Goal: Task Accomplishment & Management: Use online tool/utility

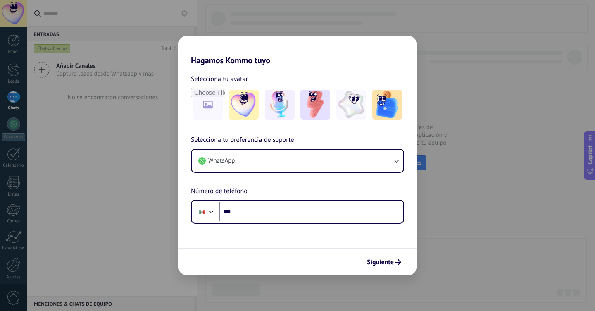
click at [319, 245] on form "Selecciona tu avatar Selecciona tu preferencia de soporte WhatsApp Número de te…" at bounding box center [298, 170] width 240 height 210
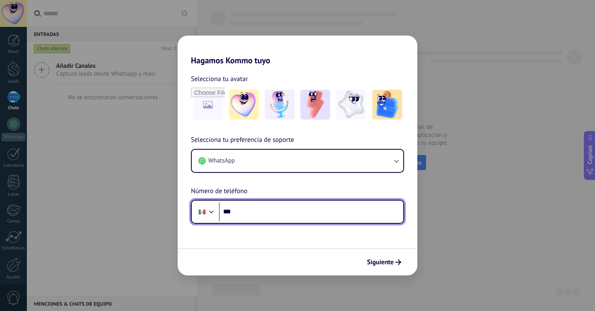
click at [294, 212] on input "***" at bounding box center [311, 211] width 184 height 19
paste input "**********"
type input "**********"
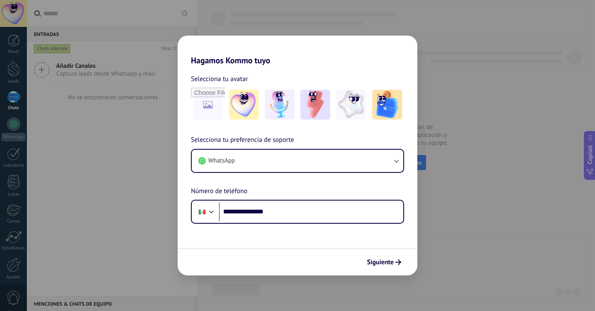
click at [300, 236] on form "**********" at bounding box center [298, 170] width 240 height 210
click at [376, 263] on span "Siguiente" at bounding box center [380, 262] width 27 height 6
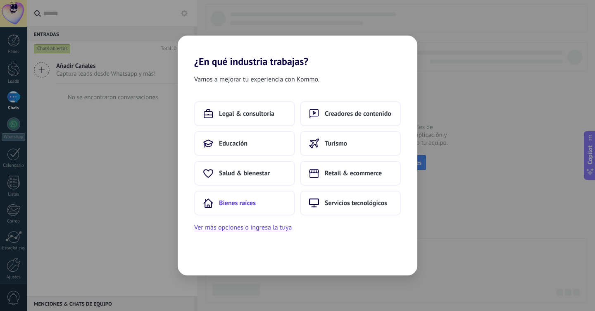
click at [276, 206] on button "Bienes raíces" at bounding box center [244, 202] width 101 height 25
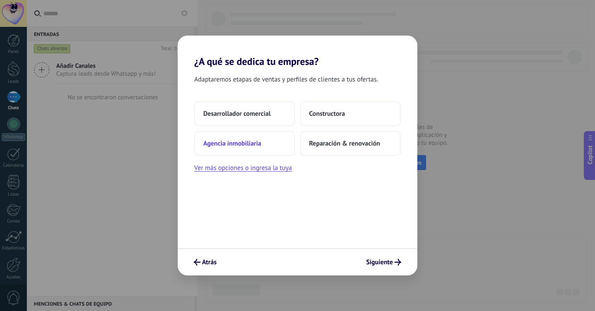
click at [256, 144] on span "Agencia inmobiliaria" at bounding box center [232, 143] width 58 height 8
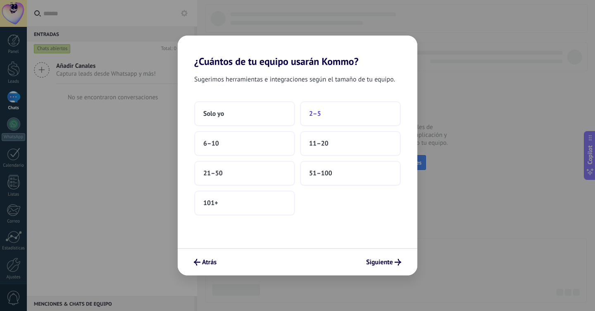
click at [311, 108] on button "2–5" at bounding box center [350, 113] width 101 height 25
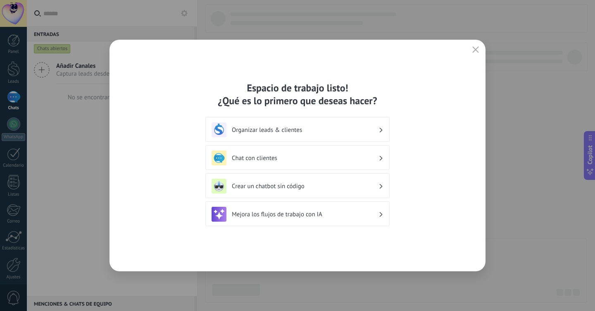
click at [348, 128] on h3 "Organizar leads & clientes" at bounding box center [305, 130] width 147 height 8
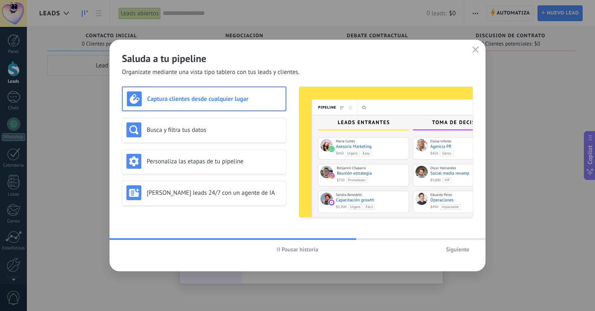
click at [457, 248] on span "Siguiente" at bounding box center [458, 249] width 24 height 6
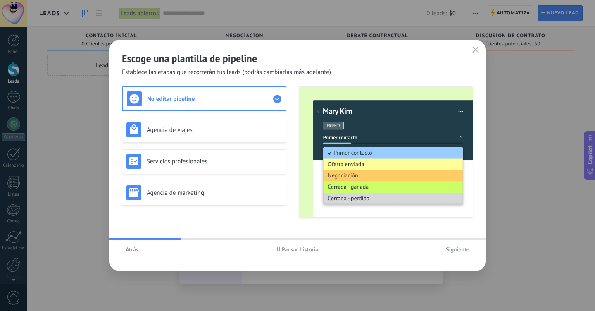
click at [136, 252] on span "Atrás" at bounding box center [132, 249] width 13 height 6
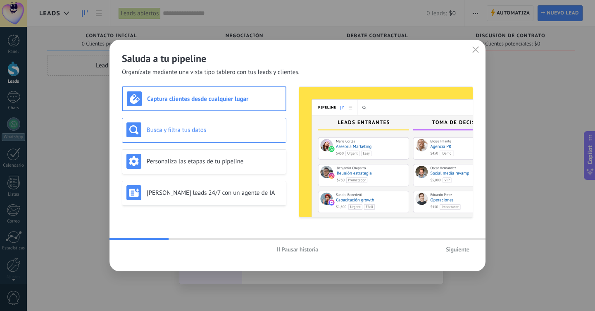
click at [207, 134] on div "Busca y filtra tus datos" at bounding box center [203, 129] width 155 height 15
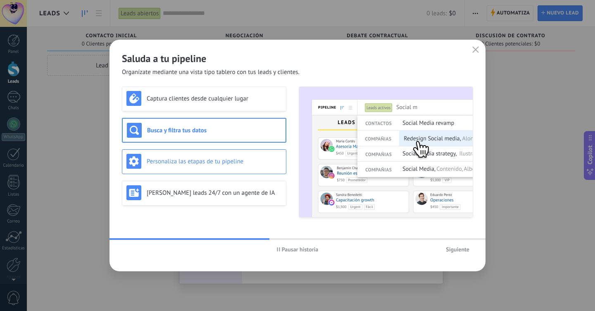
click at [211, 166] on div "Personaliza las etapas de tu pipeline" at bounding box center [203, 161] width 155 height 15
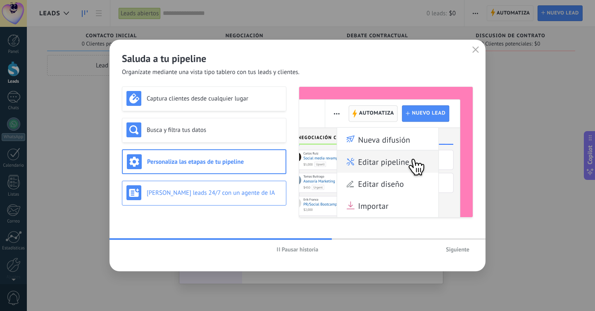
click at [221, 195] on h3 "[PERSON_NAME] leads 24/7 con un agente de IA" at bounding box center [214, 193] width 135 height 8
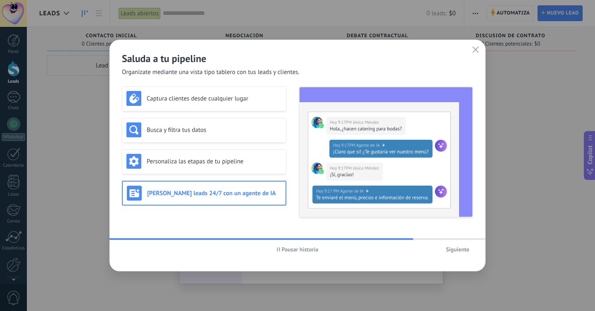
click at [447, 249] on span "Siguiente" at bounding box center [458, 249] width 24 height 6
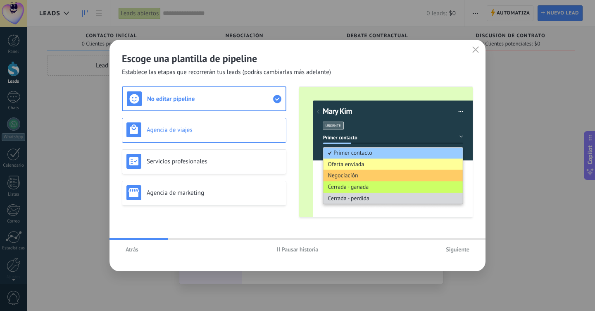
click at [211, 126] on h3 "Agencia de viajes" at bounding box center [214, 130] width 135 height 8
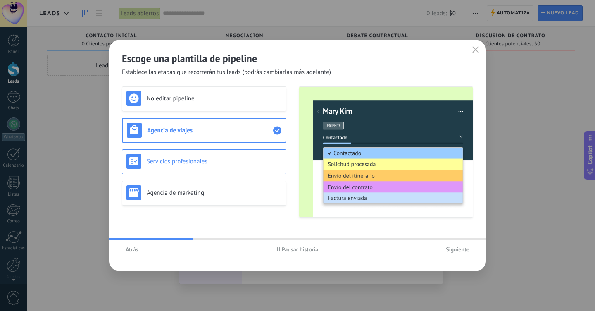
click at [212, 159] on h3 "Servicios profesionales" at bounding box center [214, 161] width 135 height 8
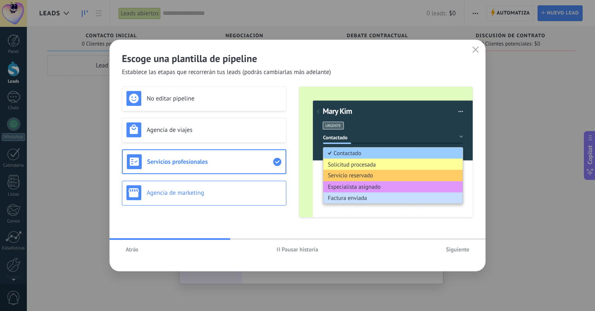
click at [237, 195] on h3 "Agencia de marketing" at bounding box center [214, 193] width 135 height 8
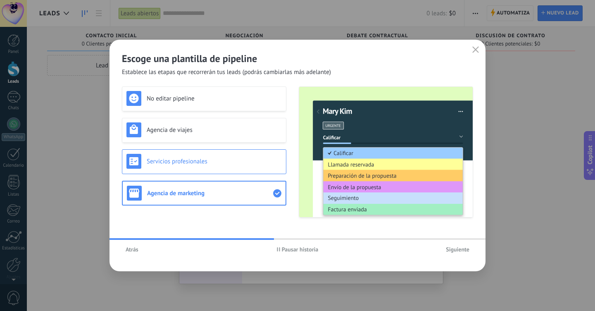
click at [247, 169] on div "Servicios profesionales" at bounding box center [204, 161] width 164 height 25
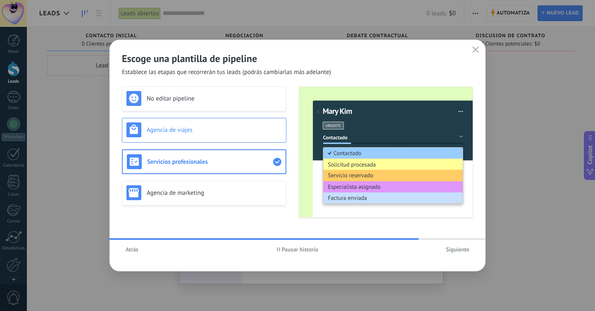
click at [221, 129] on h3 "Agencia de viajes" at bounding box center [214, 130] width 135 height 8
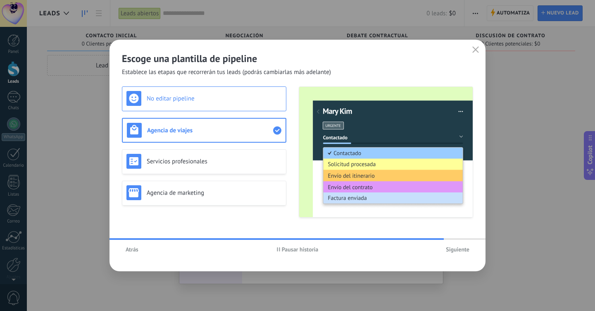
click at [233, 105] on div "No editar pipeline" at bounding box center [203, 98] width 155 height 15
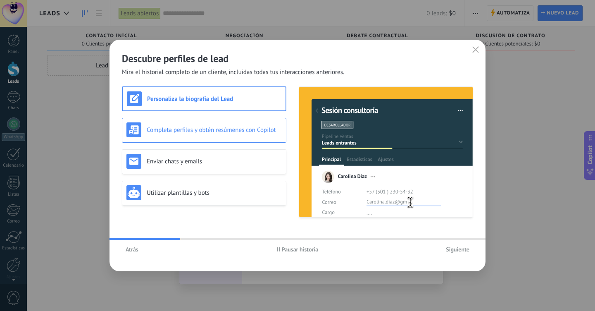
click at [246, 120] on div "Completa perfiles y obtén resúmenes con Copilot" at bounding box center [204, 130] width 164 height 25
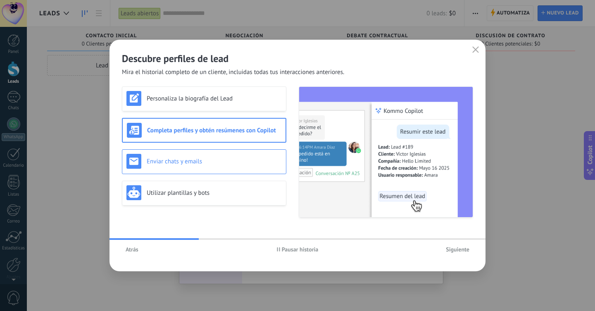
click at [243, 158] on h3 "Enviar chats y emails" at bounding box center [214, 161] width 135 height 8
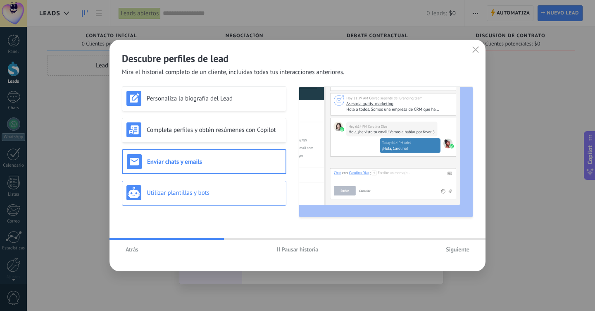
click at [242, 189] on h3 "Utilizar plantillas y bots" at bounding box center [214, 193] width 135 height 8
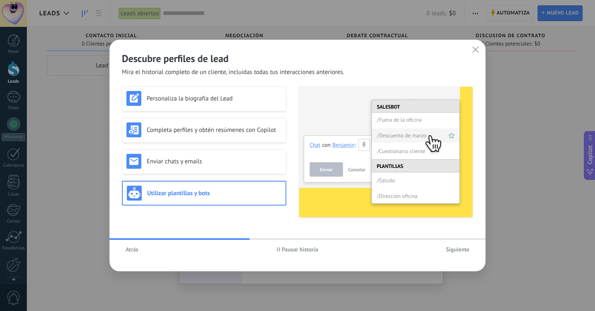
click at [465, 252] on span "Siguiente" at bounding box center [458, 249] width 24 height 6
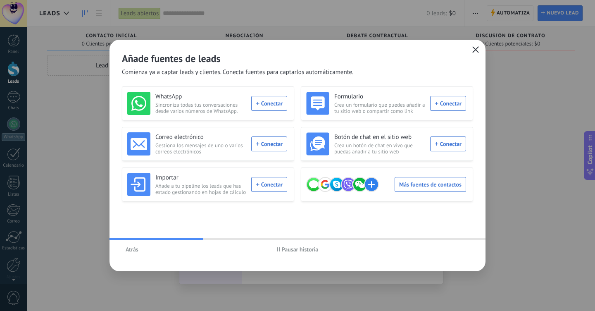
click at [472, 48] on icon "button" at bounding box center [475, 49] width 7 height 7
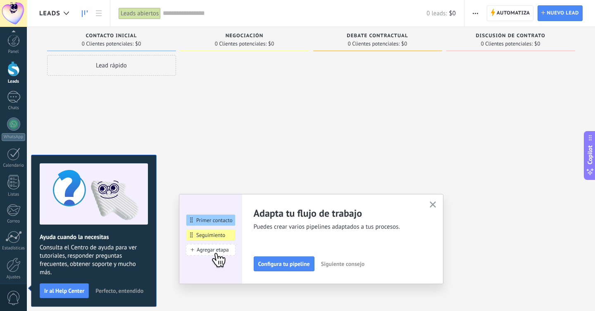
scroll to position [33, 0]
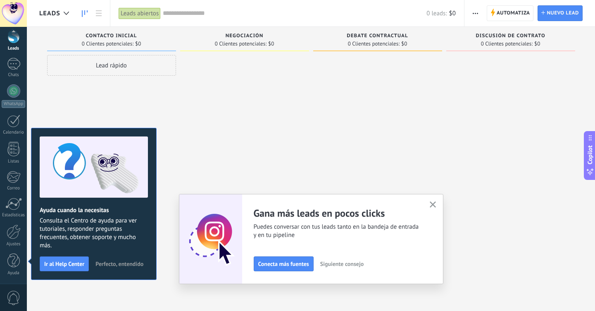
click at [432, 203] on icon "button" at bounding box center [433, 204] width 6 height 6
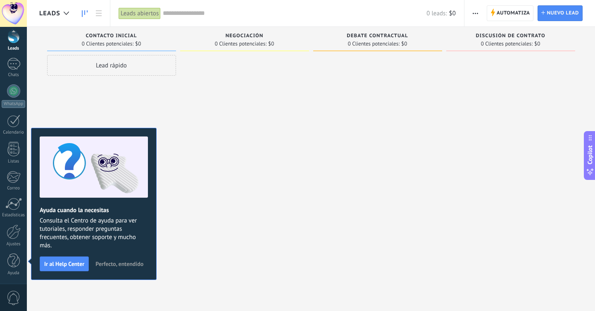
scroll to position [0, 0]
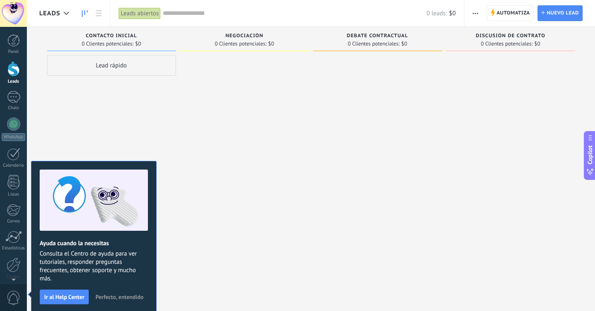
click at [180, 269] on div "Leads Entrantes Solicitudes: [PHONE_NUMBER] Contacto inicial 0 Clientes potenci…" at bounding box center [317, 166] width 556 height 278
click at [128, 296] on span "Perfecto, entendido" at bounding box center [119, 297] width 48 height 6
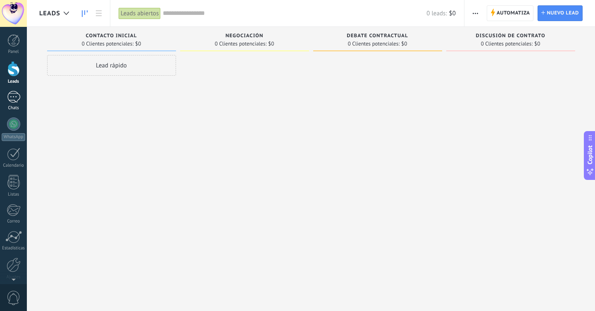
click at [17, 97] on div at bounding box center [13, 97] width 13 height 12
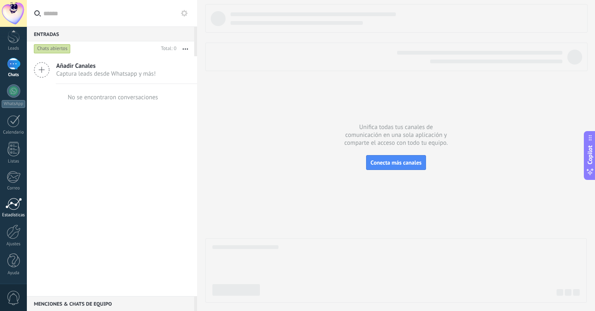
scroll to position [33, 0]
click at [15, 235] on div at bounding box center [14, 231] width 14 height 14
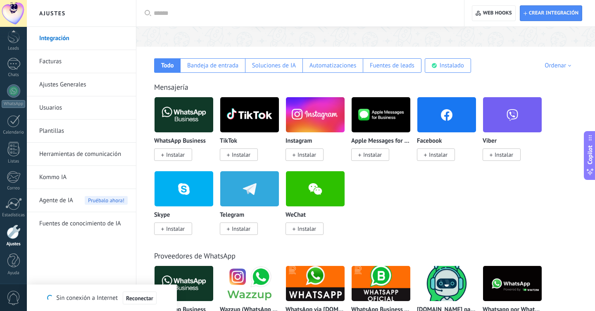
scroll to position [116, 0]
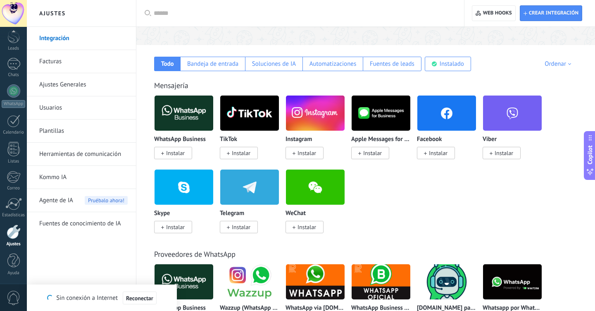
click at [171, 152] on span "Instalar" at bounding box center [175, 152] width 19 height 7
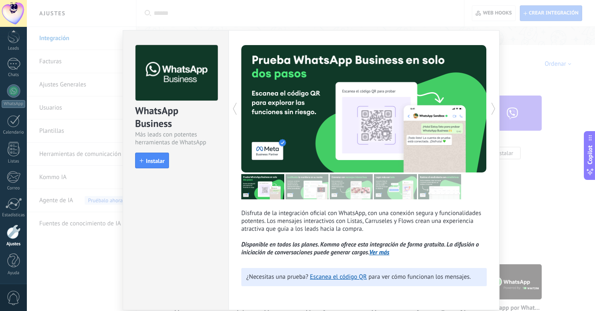
click at [511, 193] on div "WhatsApp Business Más leads con potentes herramientas de WhatsApp install Insta…" at bounding box center [311, 155] width 568 height 311
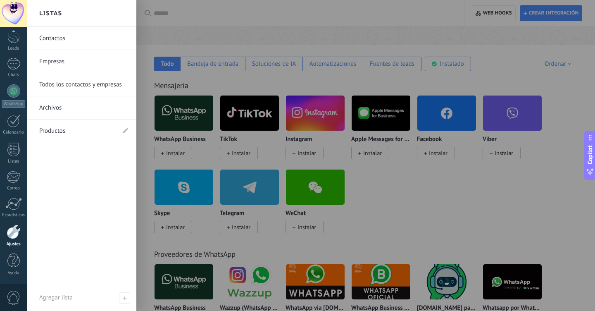
click at [13, 239] on link "Ajustes" at bounding box center [13, 235] width 27 height 22
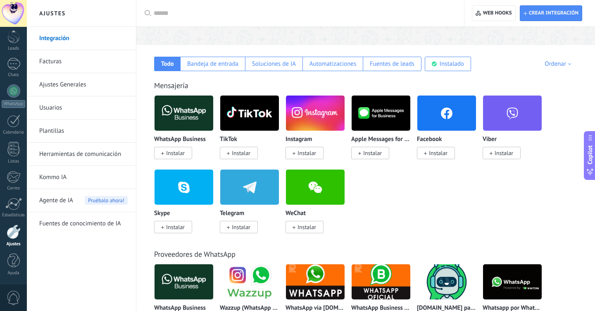
click at [45, 107] on link "Usuarios" at bounding box center [83, 107] width 88 height 23
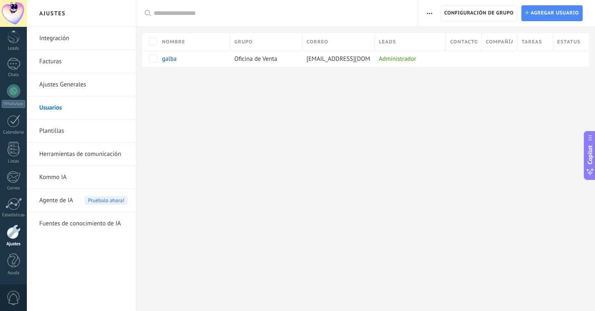
click at [271, 115] on div "Ajustes Integración Facturas Ajustes Generales Usuarios Plantillas Herramientas…" at bounding box center [311, 155] width 568 height 311
click at [12, 47] on link "Panel" at bounding box center [13, 44] width 27 height 20
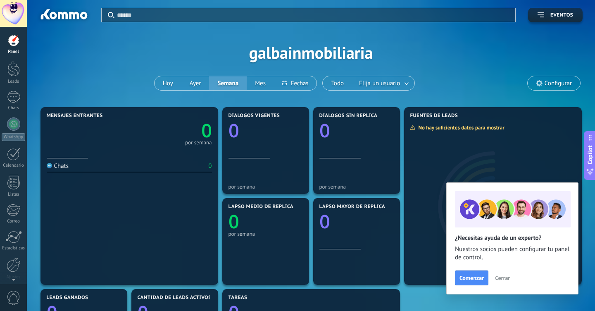
click at [499, 278] on span "Cerrar" at bounding box center [502, 278] width 15 height 6
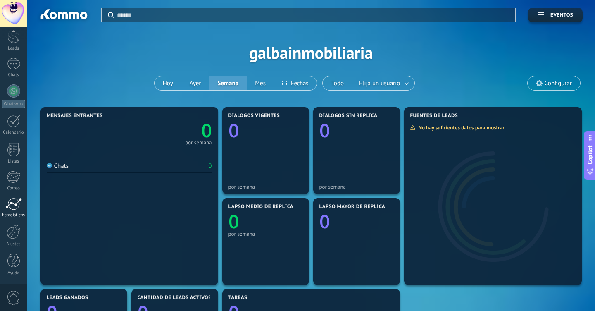
scroll to position [33, 0]
click at [14, 239] on link "Ajustes" at bounding box center [13, 235] width 27 height 22
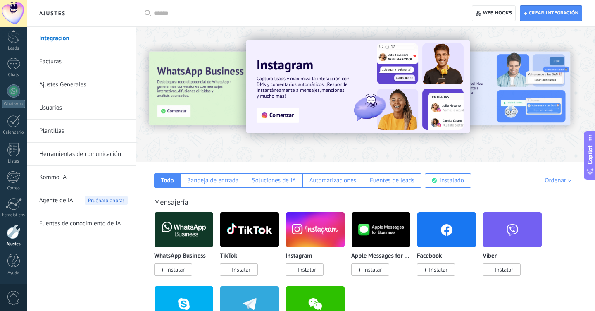
click at [88, 247] on div "Integración Facturas Ajustes Generales Usuarios Plantillas Herramientas de comu…" at bounding box center [81, 169] width 109 height 284
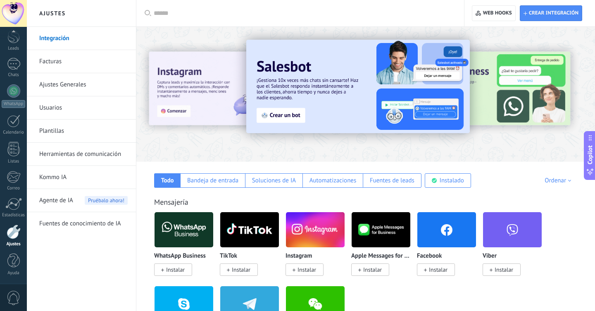
click at [336, 192] on div "Mensajería WhatsApp Business Instalar TikTok Instalar Instagram Instalar Apple …" at bounding box center [366, 265] width 442 height 169
click at [303, 195] on div "Mensajería WhatsApp Business Instalar TikTok Instalar Instagram Instalar Apple …" at bounding box center [366, 265] width 442 height 169
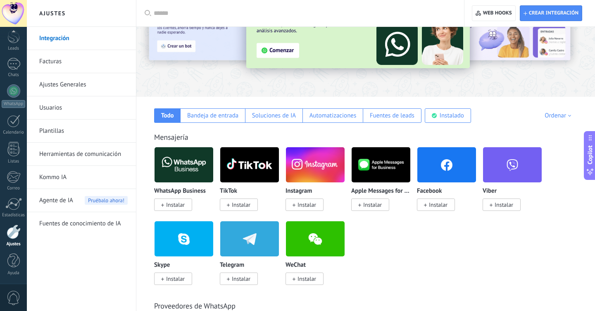
scroll to position [66, 0]
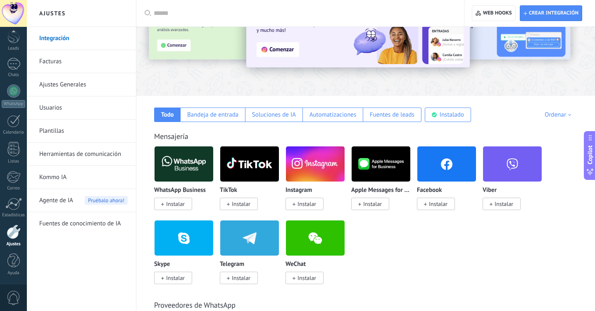
click at [193, 169] on img at bounding box center [184, 164] width 59 height 40
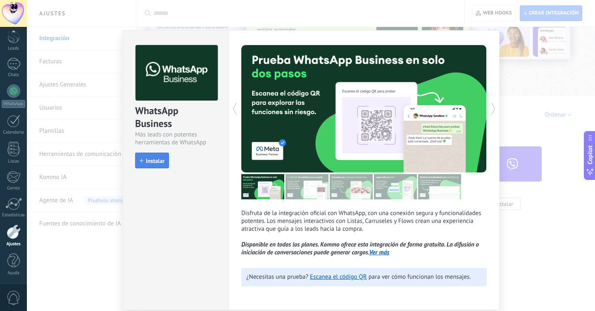
click at [163, 166] on button "Instalar" at bounding box center [152, 160] width 34 height 16
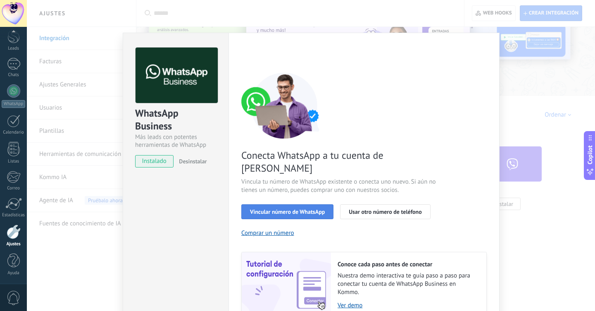
scroll to position [0, 0]
click at [320, 204] on button "Vincular número de WhatsApp" at bounding box center [287, 211] width 92 height 15
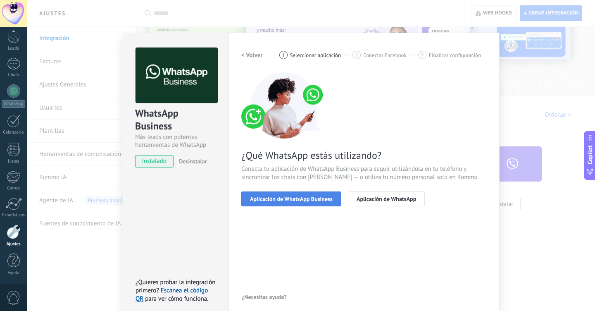
click at [321, 198] on span "Aplicación de WhatsApp Business" at bounding box center [291, 199] width 83 height 6
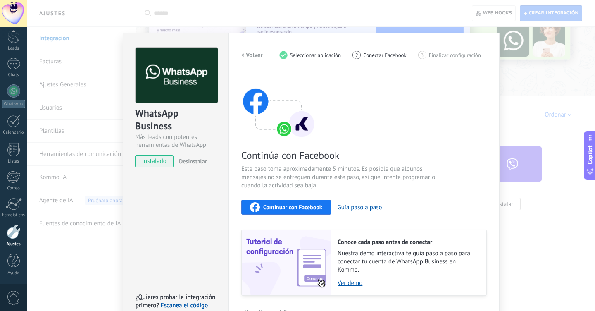
click at [526, 102] on div "WhatsApp Business Más leads con potentes herramientas de WhatsApp instalado Des…" at bounding box center [311, 155] width 568 height 311
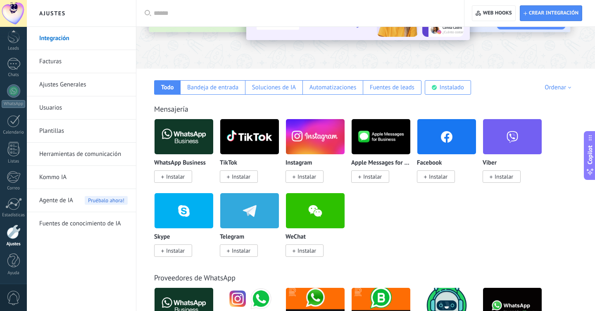
scroll to position [79, 0]
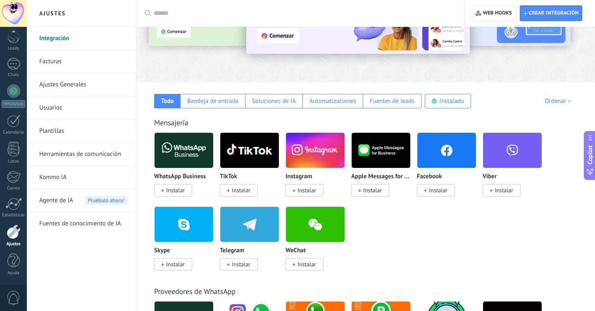
click at [183, 147] on img at bounding box center [184, 150] width 59 height 40
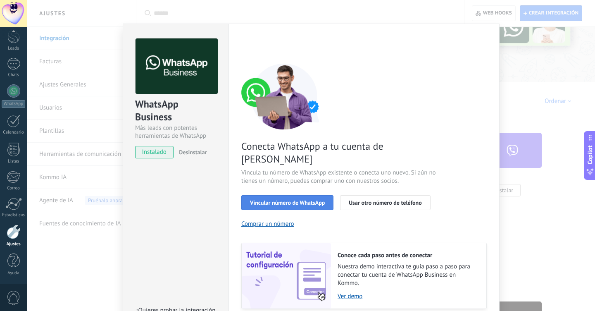
click at [307, 200] on span "Vincular número de WhatsApp" at bounding box center [287, 203] width 75 height 6
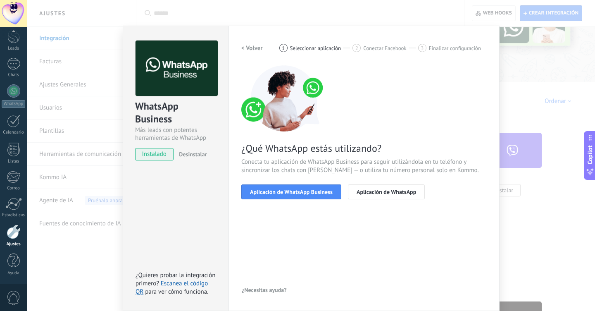
scroll to position [7, 0]
click at [376, 190] on span "Aplicación de WhatsApp" at bounding box center [386, 192] width 59 height 6
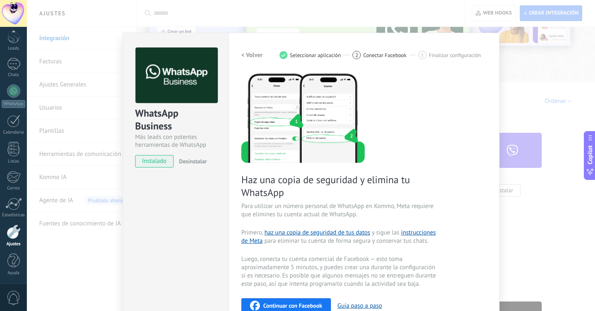
scroll to position [0, 0]
click at [244, 53] on h2 "< Volver" at bounding box center [251, 55] width 21 height 8
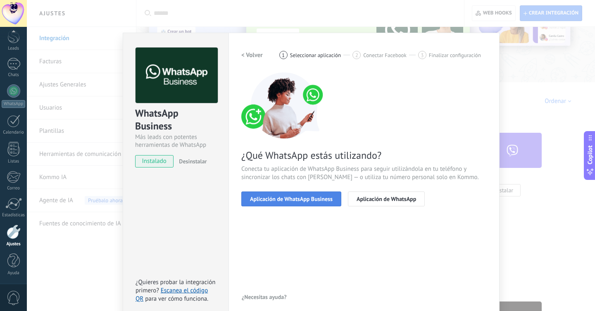
click at [290, 205] on button "Aplicación de WhatsApp Business" at bounding box center [291, 198] width 100 height 15
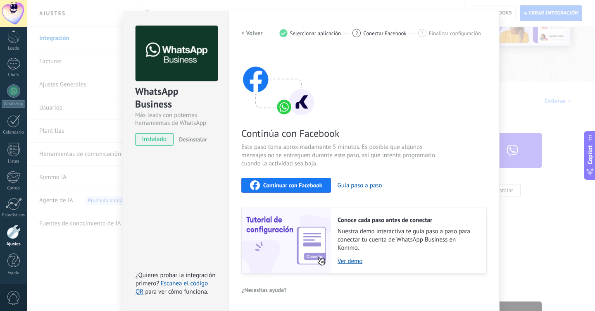
scroll to position [21, 0]
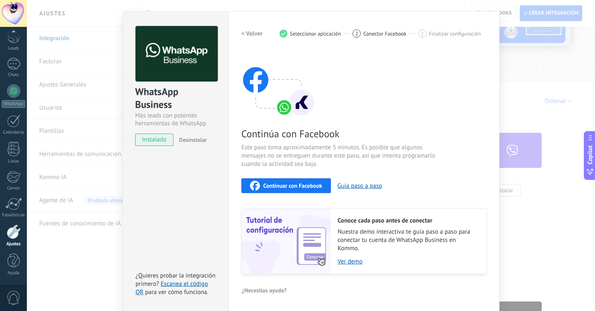
click at [245, 31] on h2 "< Volver" at bounding box center [251, 34] width 21 height 8
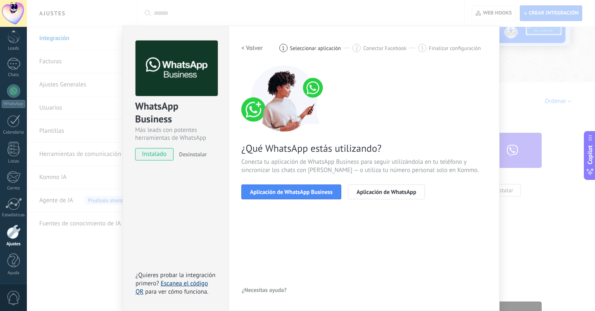
click at [188, 283] on link "Escanea el código QR" at bounding box center [171, 287] width 72 height 16
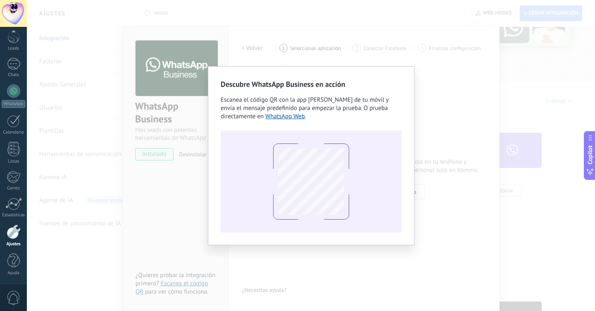
click at [310, 257] on div "Descubre WhatsApp Business en acción Escanea el código QR con la app [PERSON_NA…" at bounding box center [311, 155] width 568 height 311
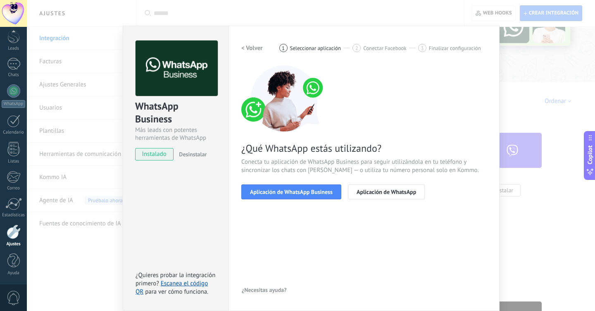
click at [538, 231] on div "WhatsApp Business Más leads con potentes herramientas de WhatsApp instalado Des…" at bounding box center [311, 155] width 568 height 311
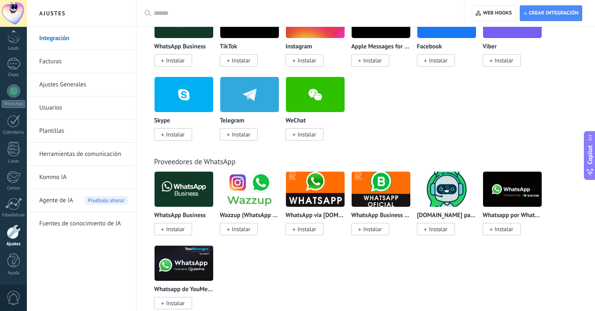
scroll to position [209, 0]
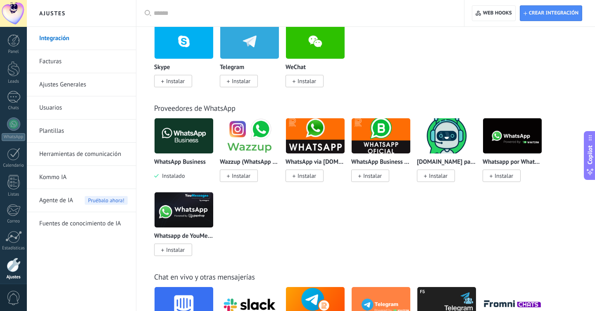
scroll to position [269, 0]
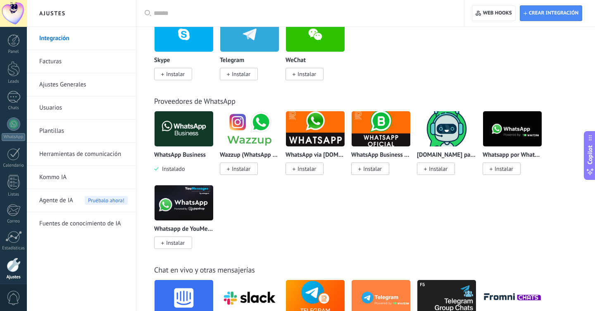
click at [250, 138] on img at bounding box center [249, 129] width 59 height 40
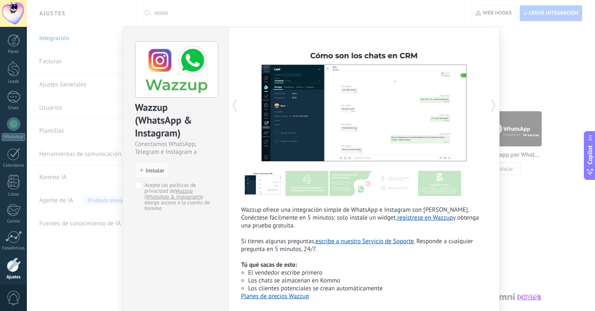
click at [509, 72] on div "Wazzup (WhatsApp & Instagram) Conectamos WhatsApp, Telegram e Instagram a Kommo…" at bounding box center [311, 155] width 568 height 311
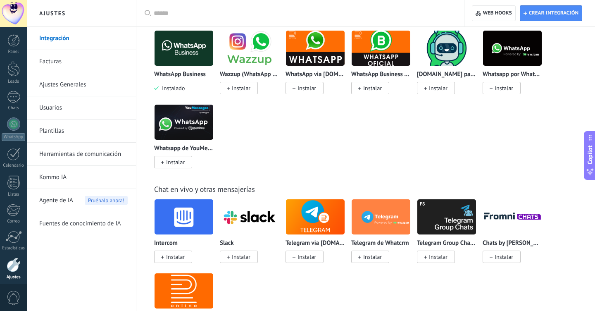
scroll to position [350, 0]
click at [203, 124] on img at bounding box center [184, 122] width 59 height 40
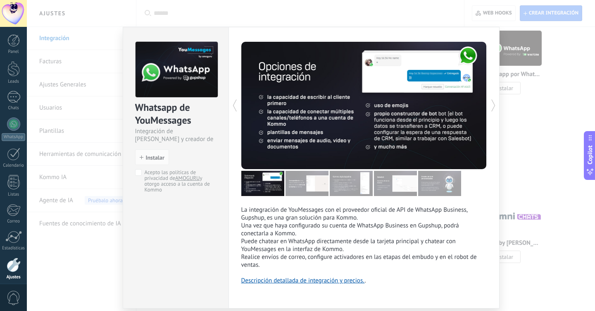
click at [523, 172] on div "Whatsapp de YouMessages Integración de Whatsapp y creador de bots install Insta…" at bounding box center [311, 155] width 568 height 311
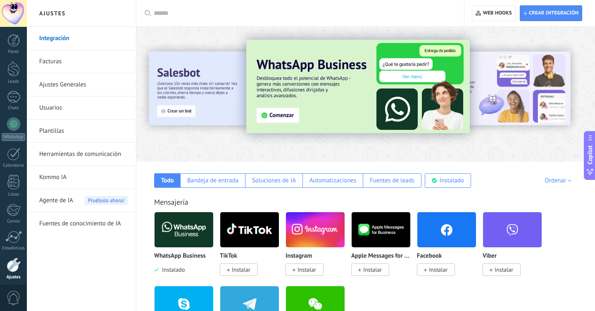
scroll to position [0, 0]
click at [314, 203] on div "Mensajería" at bounding box center [365, 202] width 423 height 10
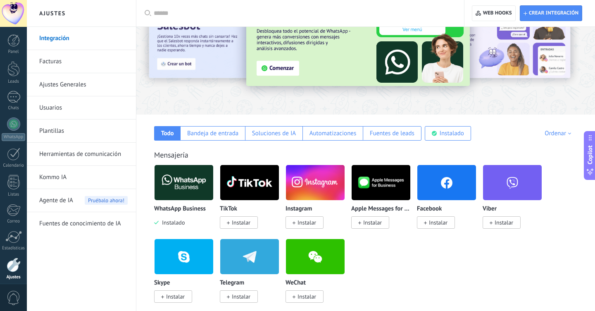
scroll to position [49, 0]
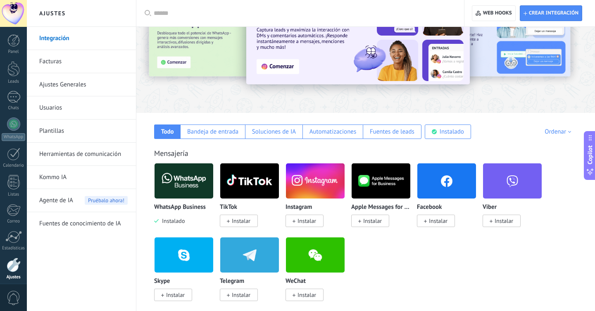
click at [199, 177] on img at bounding box center [184, 181] width 59 height 40
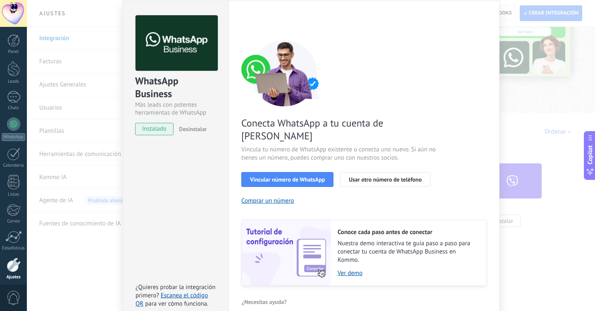
scroll to position [31, 0]
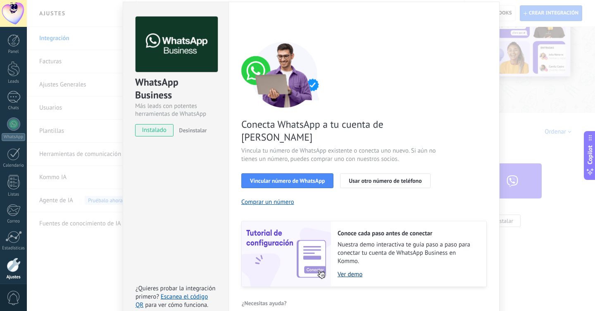
click at [347, 270] on link "Ver demo" at bounding box center [408, 274] width 140 height 8
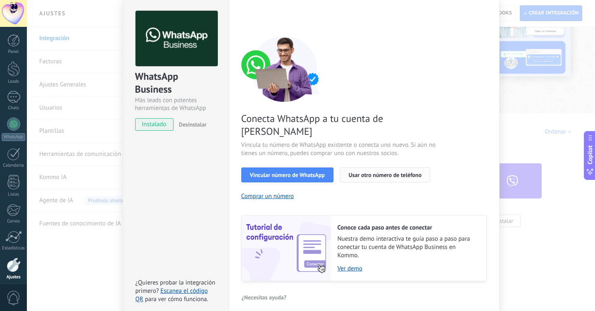
click at [361, 172] on span "Usar otro número de teléfono" at bounding box center [385, 175] width 73 height 6
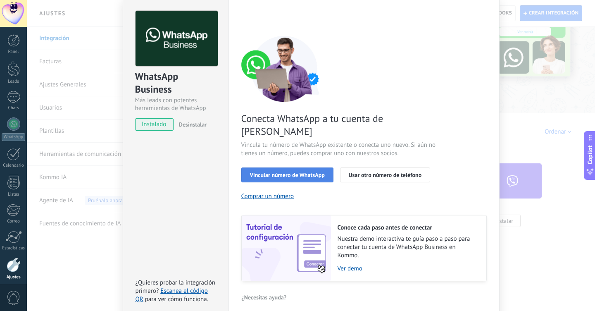
click at [296, 172] on span "Vincular número de WhatsApp" at bounding box center [287, 175] width 75 height 6
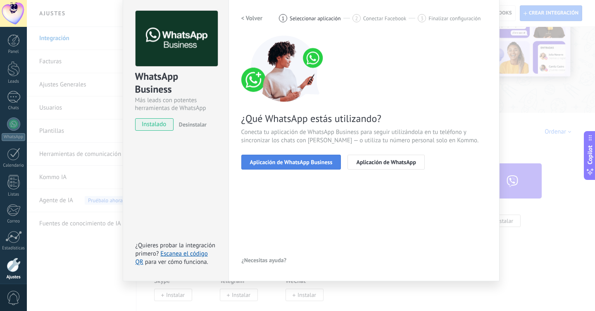
click at [315, 164] on span "Aplicación de WhatsApp Business" at bounding box center [291, 162] width 83 height 6
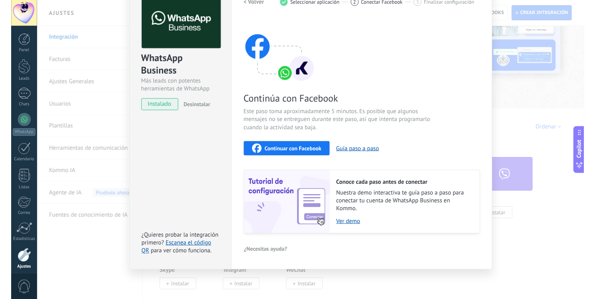
scroll to position [47, 0]
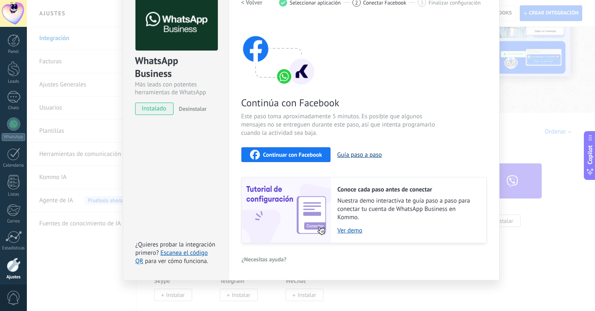
click at [363, 152] on button "Guía paso a paso" at bounding box center [359, 155] width 45 height 8
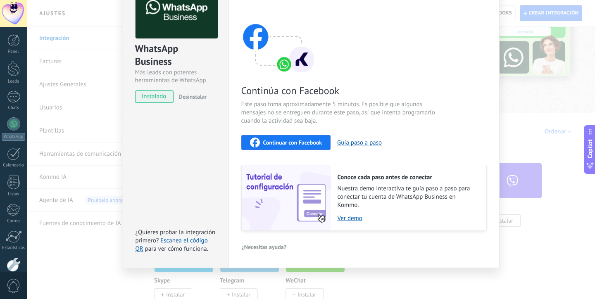
scroll to position [58, 0]
click at [292, 147] on button "Continuar con Facebook" at bounding box center [286, 142] width 90 height 15
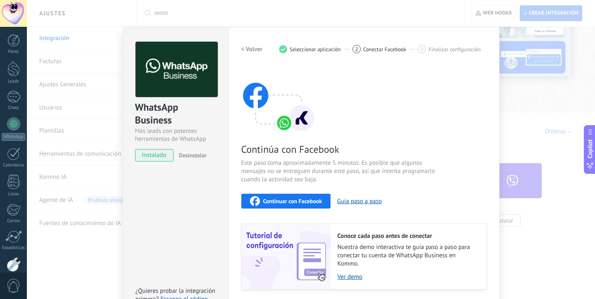
scroll to position [0, 0]
click at [350, 152] on span "Continúa con Facebook" at bounding box center [339, 149] width 197 height 13
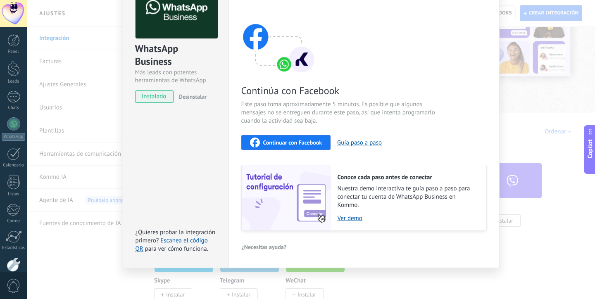
scroll to position [58, 0]
click at [113, 237] on div "WhatsApp Business Más leads con potentes herramientas de WhatsApp instalado Des…" at bounding box center [311, 149] width 568 height 299
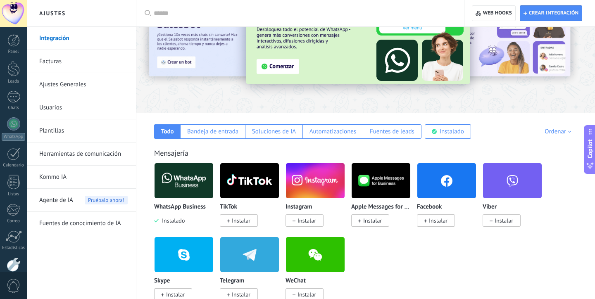
scroll to position [0, 0]
click at [396, 259] on div "WhatsApp Business Instalado TikTok Instalar Instagram Instalar Apple Messages f…" at bounding box center [370, 237] width 432 height 148
click at [92, 113] on link "Usuarios" at bounding box center [83, 107] width 88 height 23
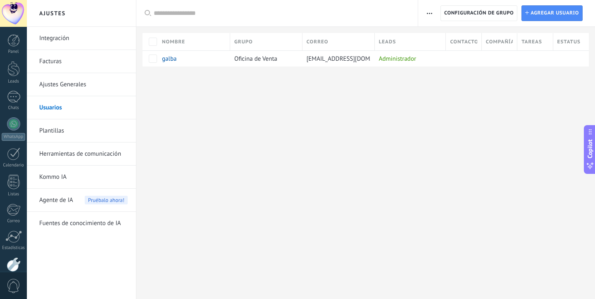
click at [207, 123] on div "Ajustes Integración Facturas Ajustes Generales Usuarios Plantillas Herramientas…" at bounding box center [311, 149] width 568 height 299
click at [20, 8] on div at bounding box center [13, 13] width 27 height 27
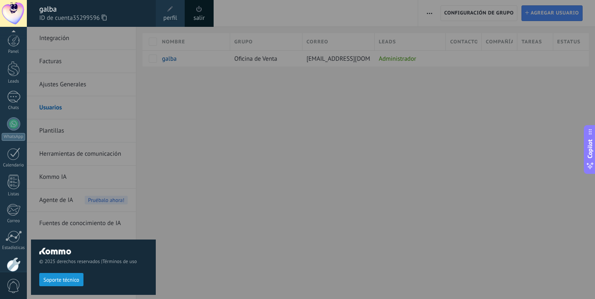
scroll to position [45, 0]
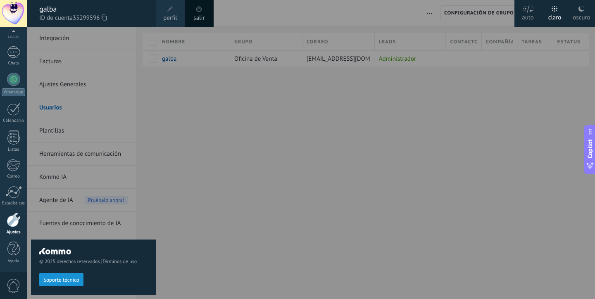
click at [200, 13] on span at bounding box center [199, 9] width 9 height 9
